Goal: Transaction & Acquisition: Subscribe to service/newsletter

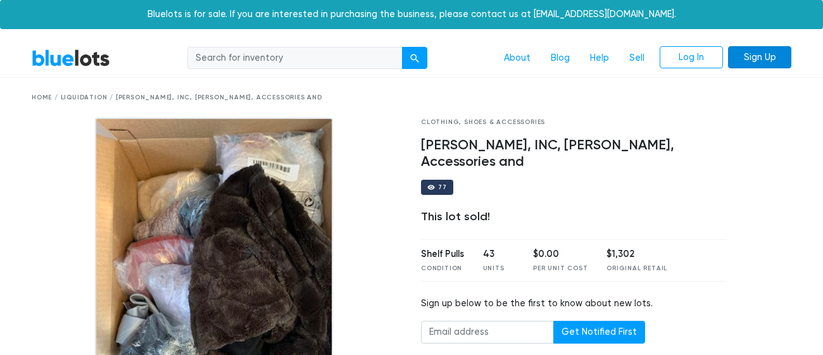
click at [694, 59] on link "Sign Up" at bounding box center [759, 57] width 63 height 23
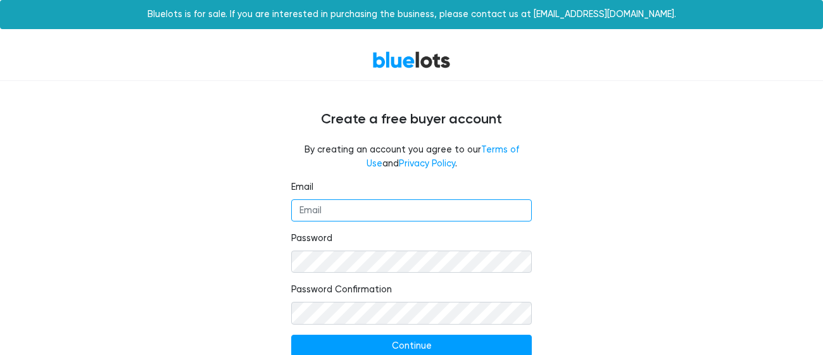
click at [474, 208] on input "Email" at bounding box center [411, 210] width 241 height 23
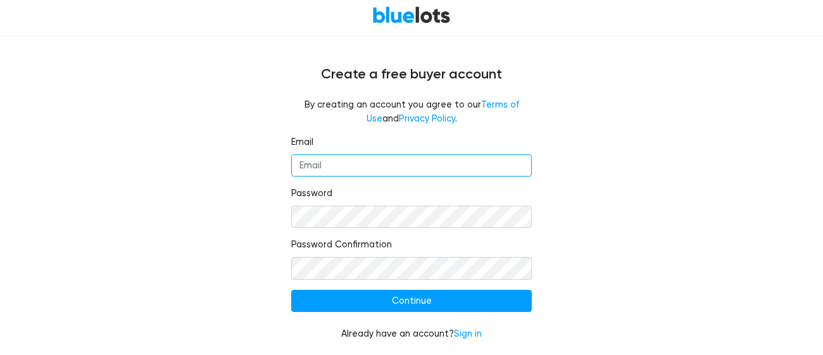
scroll to position [46, 0]
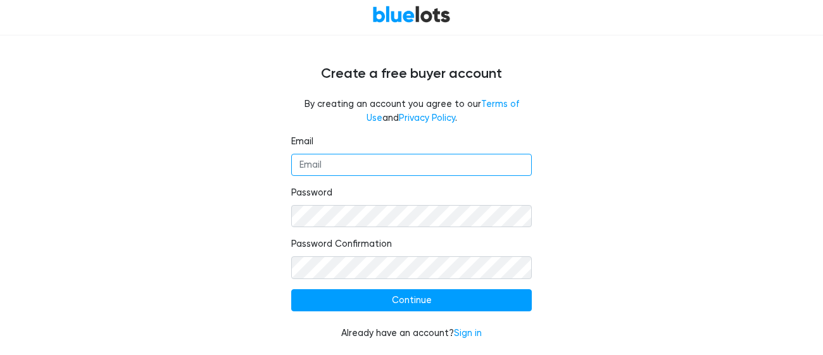
click at [391, 168] on input "Email" at bounding box center [411, 165] width 241 height 23
type input "x"
